Goal: Task Accomplishment & Management: Manage account settings

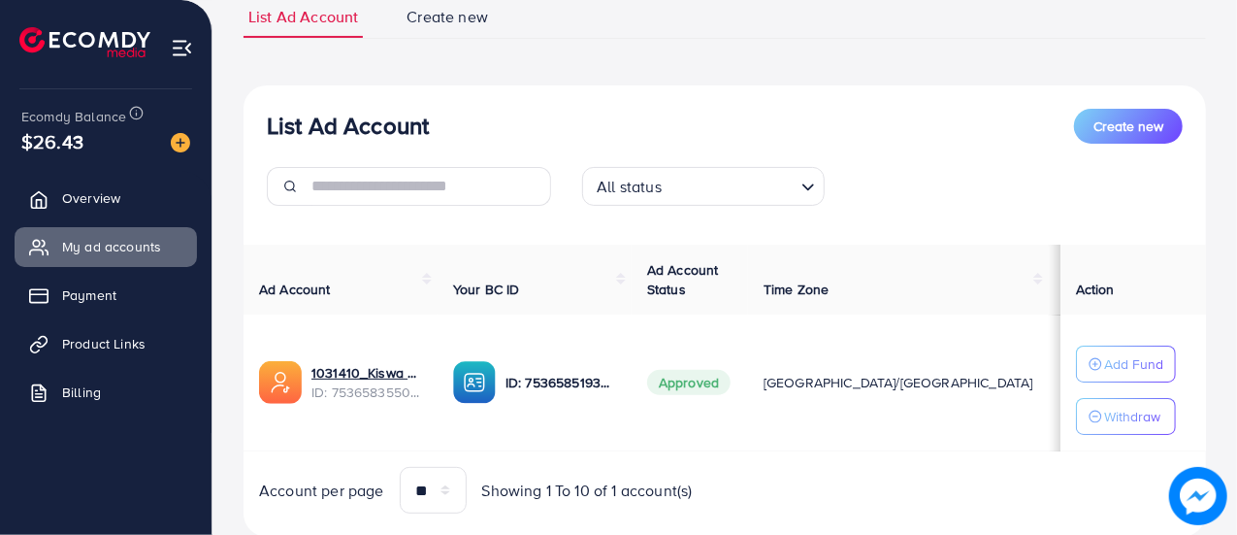
scroll to position [192, 0]
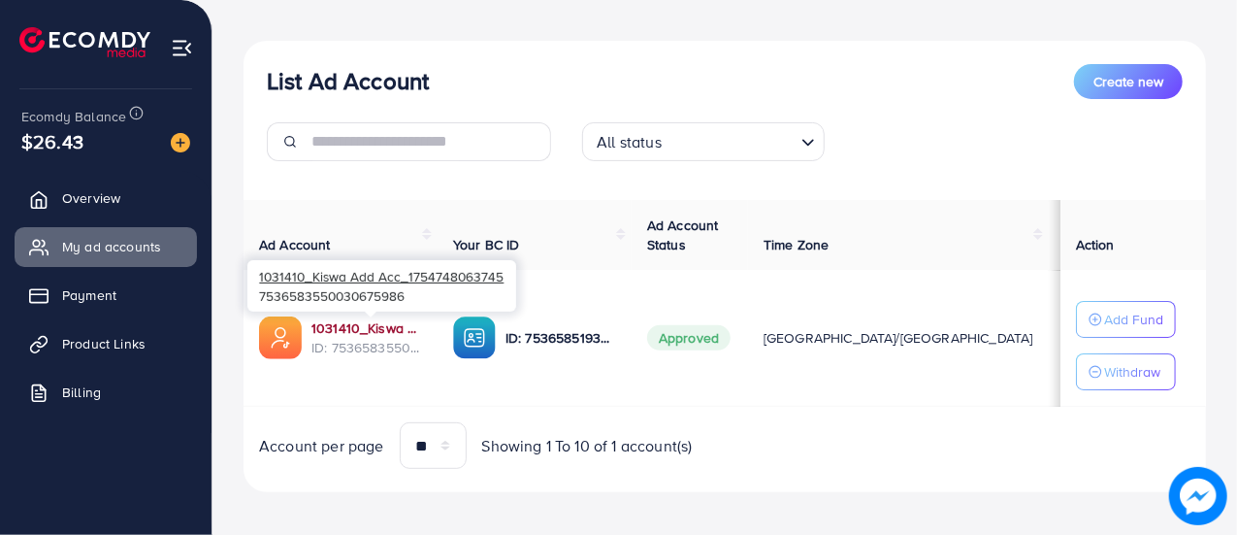
click at [347, 333] on link "1031410_Kiswa Add Acc_1754748063745" at bounding box center [366, 327] width 111 height 19
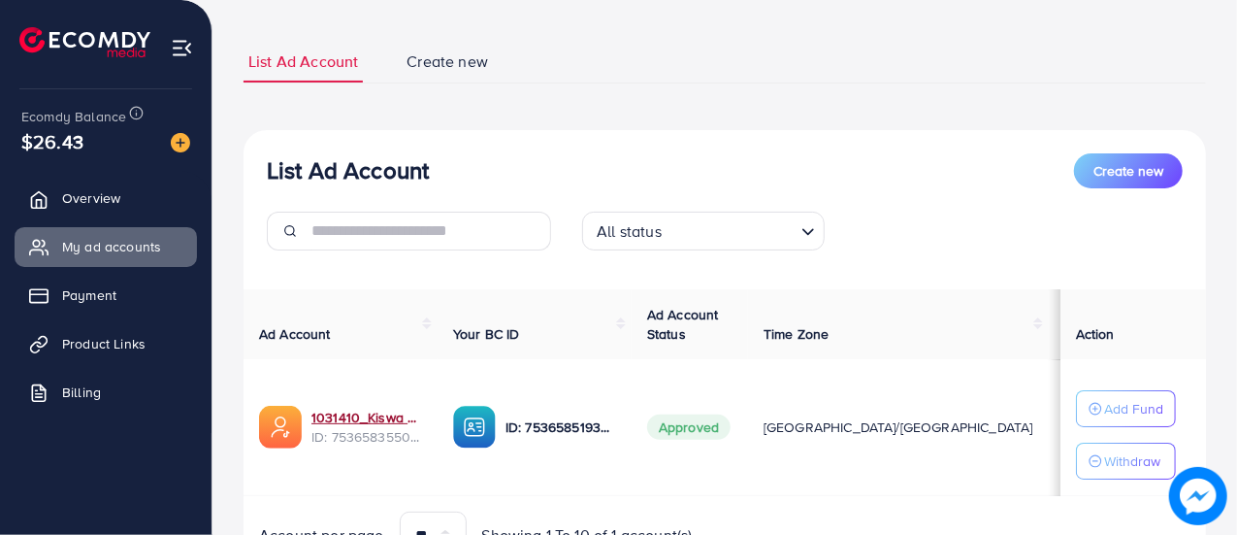
scroll to position [97, 0]
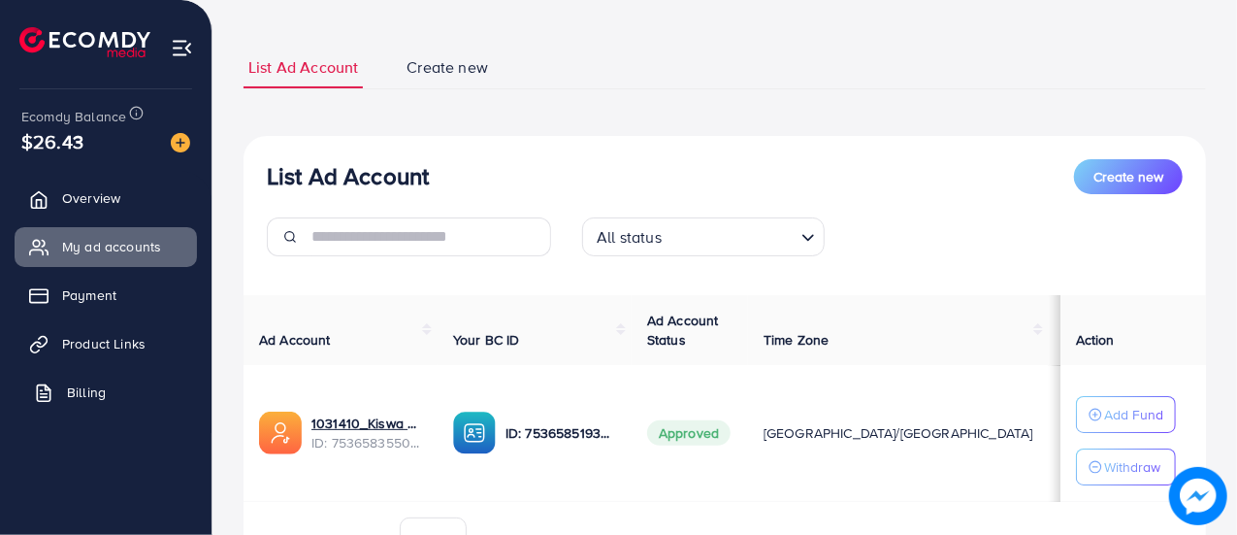
click at [65, 399] on link "Billing" at bounding box center [106, 392] width 182 height 39
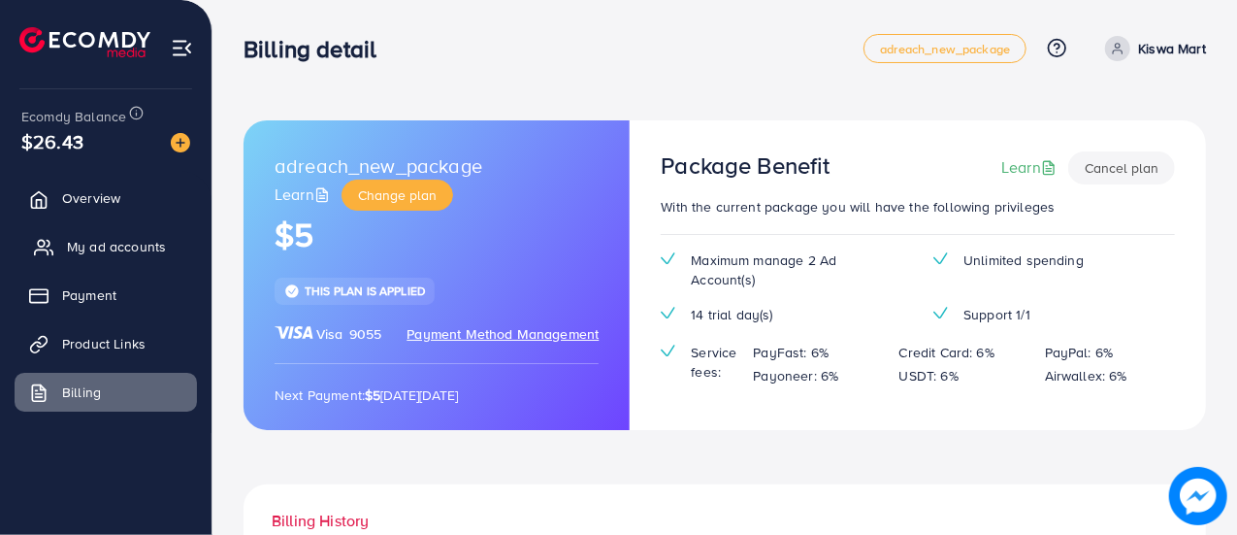
click at [119, 246] on span "My ad accounts" at bounding box center [116, 246] width 99 height 19
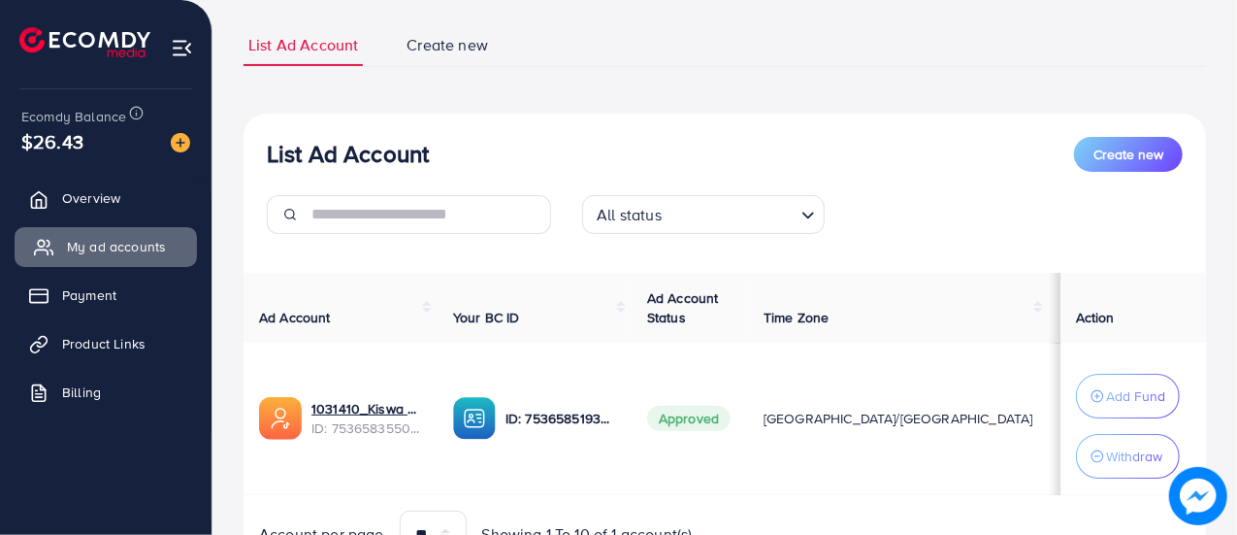
scroll to position [147, 0]
